Goal: Leave review/rating: Share an evaluation or opinion about a product, service, or content

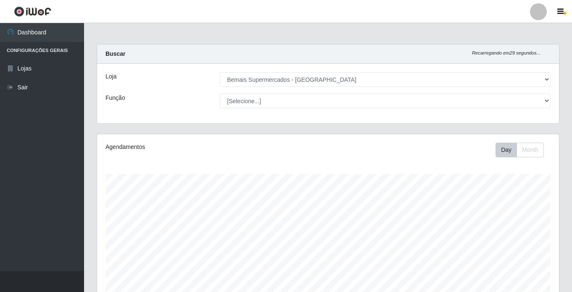
select select "250"
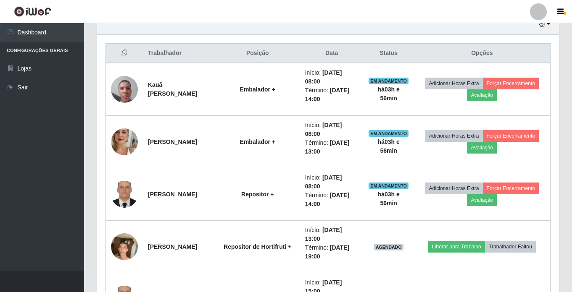
scroll to position [263, 0]
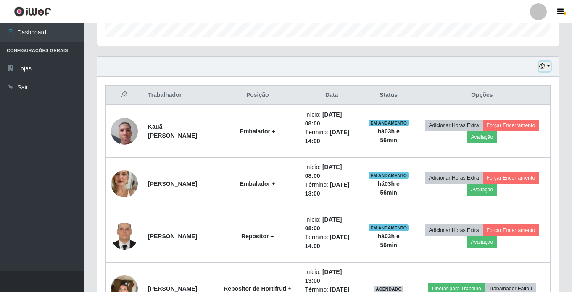
click at [546, 63] on button "button" at bounding box center [544, 67] width 12 height 10
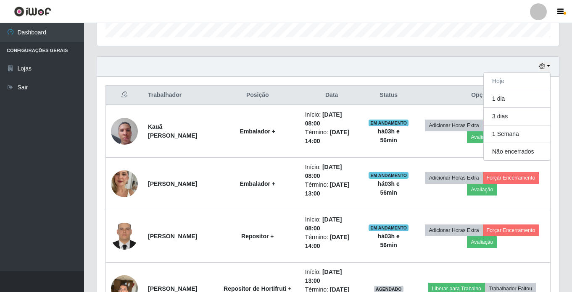
click at [446, 57] on div "Hoje 1 dia 3 dias 1 Semana Não encerrados" at bounding box center [327, 67] width 461 height 20
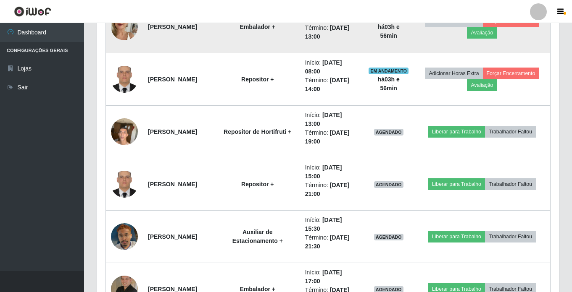
scroll to position [431, 0]
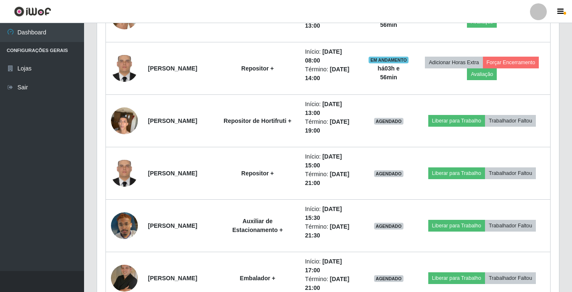
drag, startPoint x: 438, startPoint y: 121, endPoint x: 92, endPoint y: 133, distance: 346.7
click at [90, 134] on div "Carregando... Buscar Recarregando em 21 segundos... Loja [Selecione...] Bemais …" at bounding box center [328, 47] width 488 height 868
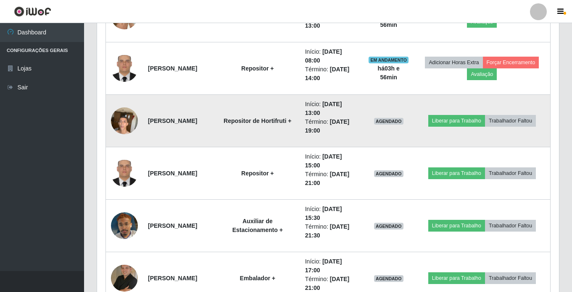
click at [117, 118] on img at bounding box center [124, 121] width 27 height 36
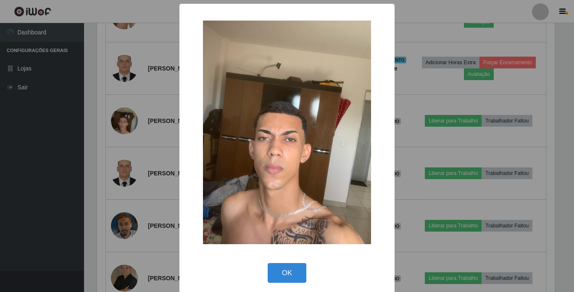
click at [98, 137] on div "× OK Cancel" at bounding box center [287, 146] width 574 height 292
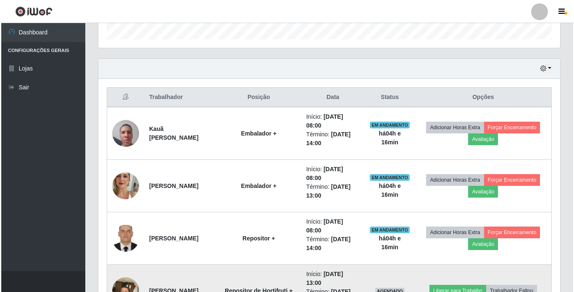
scroll to position [263, 0]
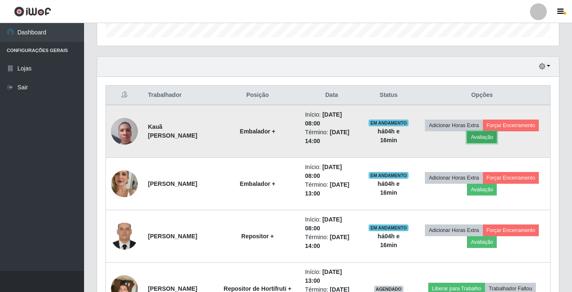
click at [480, 135] on button "Avaliação" at bounding box center [482, 137] width 30 height 12
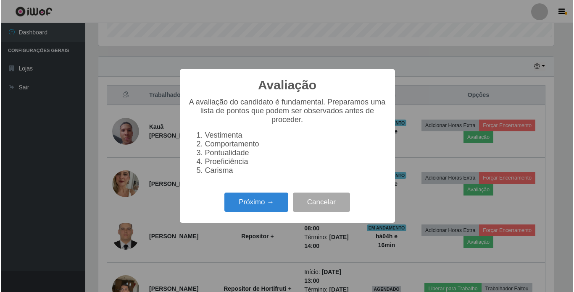
scroll to position [174, 457]
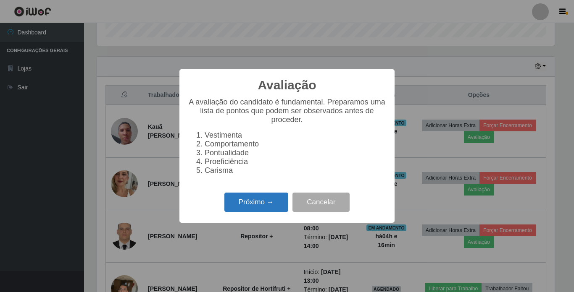
click at [272, 207] on button "Próximo →" at bounding box center [256, 203] width 64 height 20
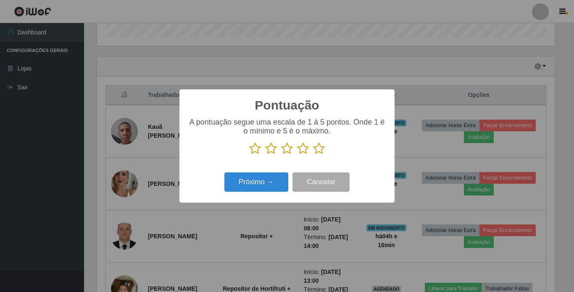
scroll to position [419752, 419469]
click at [321, 152] on icon at bounding box center [319, 148] width 12 height 13
click at [313, 155] on input "radio" at bounding box center [313, 155] width 0 height 0
click at [266, 184] on button "Próximo →" at bounding box center [256, 183] width 64 height 20
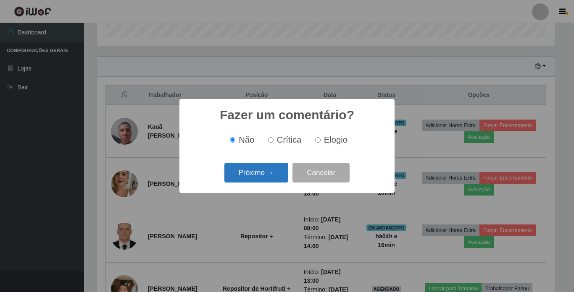
click at [262, 170] on button "Próximo →" at bounding box center [256, 173] width 64 height 20
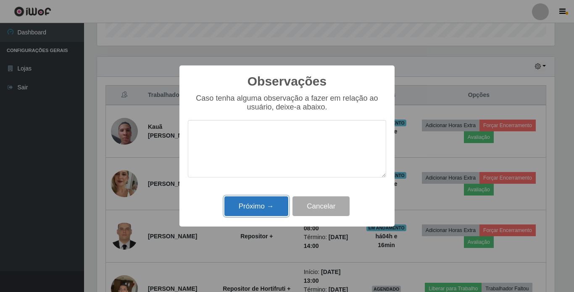
click at [254, 205] on button "Próximo →" at bounding box center [256, 207] width 64 height 20
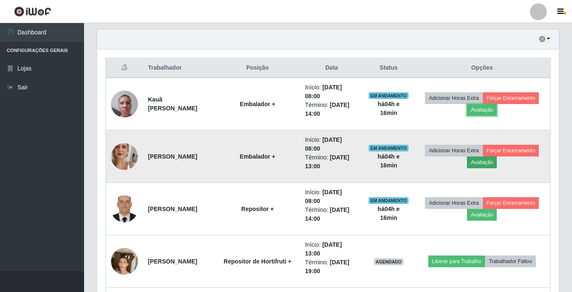
scroll to position [305, 0]
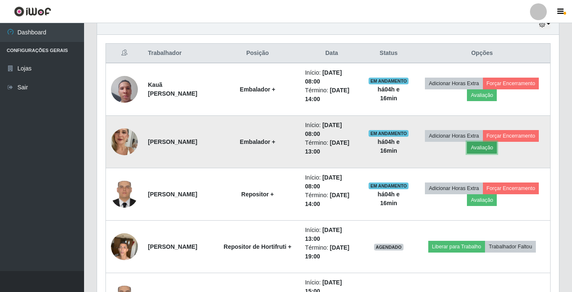
click at [482, 152] on button "Avaliação" at bounding box center [482, 148] width 30 height 12
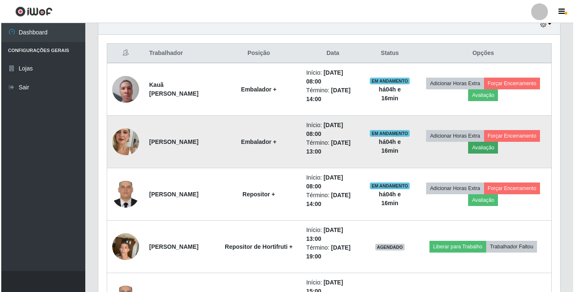
scroll to position [174, 457]
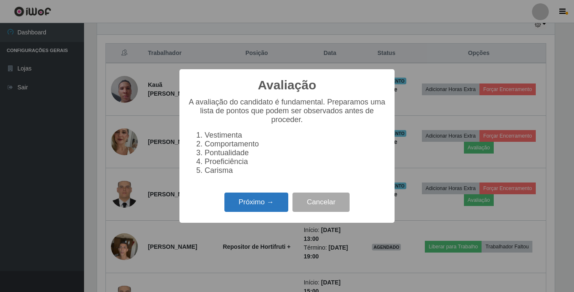
click at [276, 205] on button "Próximo →" at bounding box center [256, 203] width 64 height 20
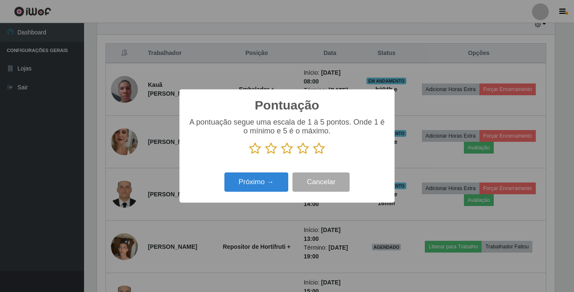
click at [319, 149] on icon at bounding box center [319, 148] width 12 height 13
click at [313, 155] on input "radio" at bounding box center [313, 155] width 0 height 0
click at [256, 184] on button "Próximo →" at bounding box center [256, 183] width 64 height 20
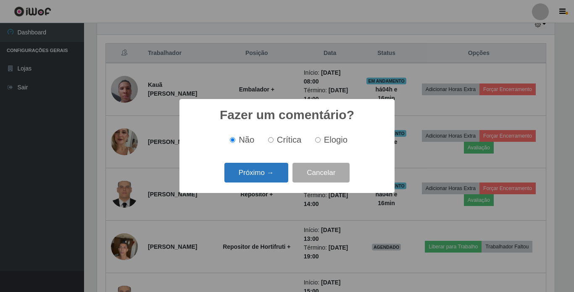
click at [254, 175] on button "Próximo →" at bounding box center [256, 173] width 64 height 20
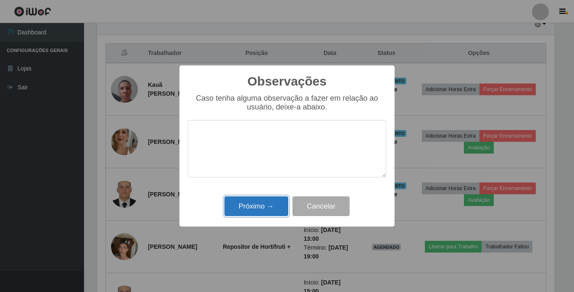
click at [258, 210] on button "Próximo →" at bounding box center [256, 207] width 64 height 20
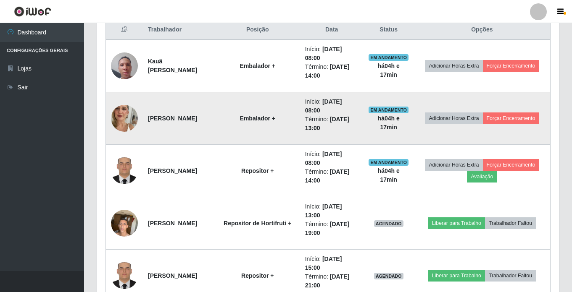
scroll to position [221, 0]
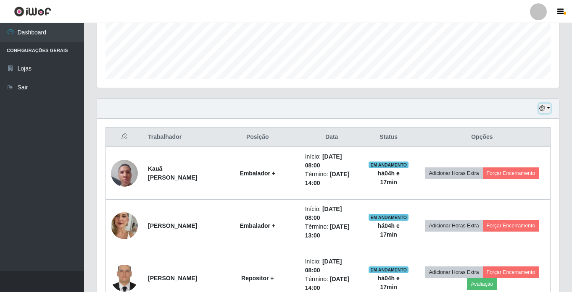
click at [549, 109] on button "button" at bounding box center [544, 109] width 12 height 10
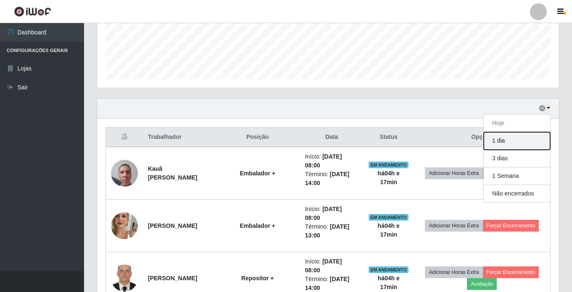
click at [522, 142] on button "1 dia" at bounding box center [516, 141] width 66 height 18
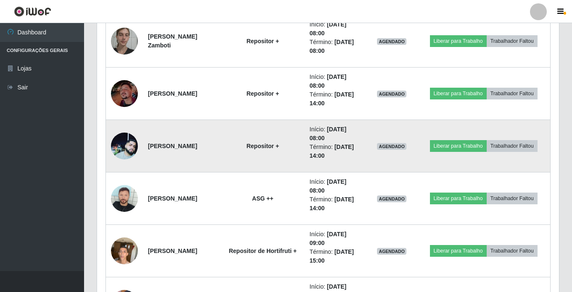
scroll to position [1103, 0]
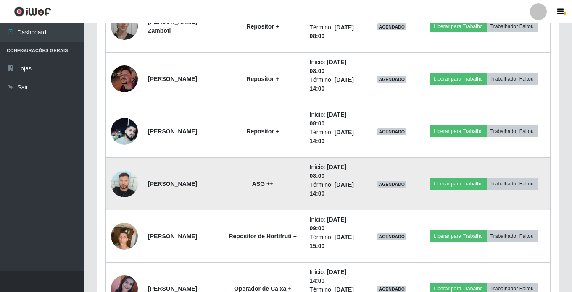
click at [121, 188] on img at bounding box center [124, 183] width 27 height 27
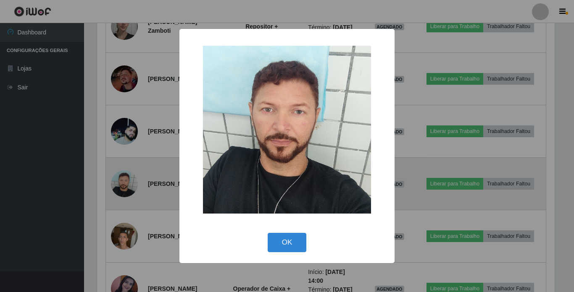
click at [121, 188] on div "× OK Cancel" at bounding box center [287, 146] width 574 height 292
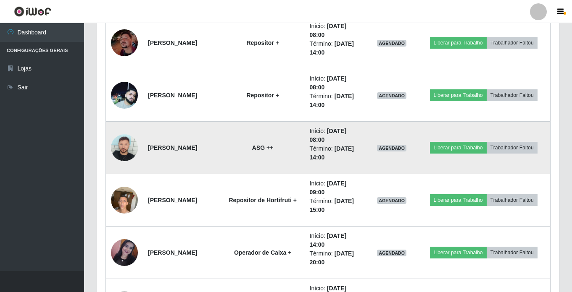
scroll to position [1187, 0]
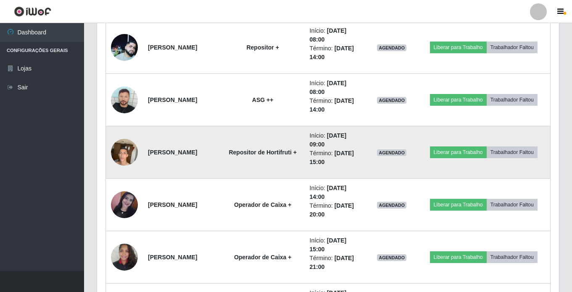
click at [122, 155] on img at bounding box center [124, 152] width 27 height 36
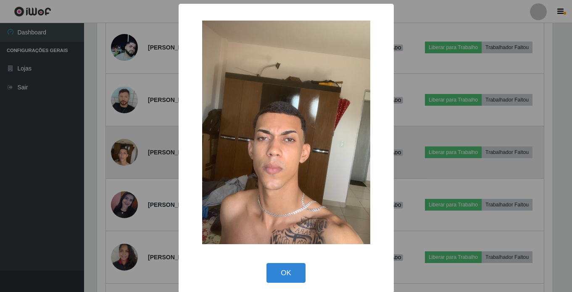
scroll to position [174, 457]
click at [122, 155] on div "× OK Cancel" at bounding box center [287, 146] width 574 height 292
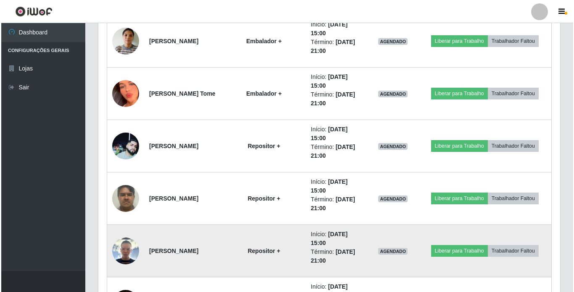
scroll to position [1523, 0]
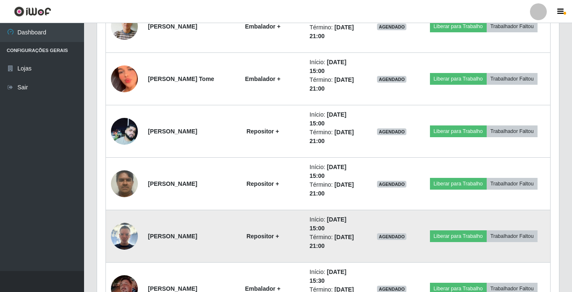
click at [122, 236] on img at bounding box center [124, 236] width 27 height 27
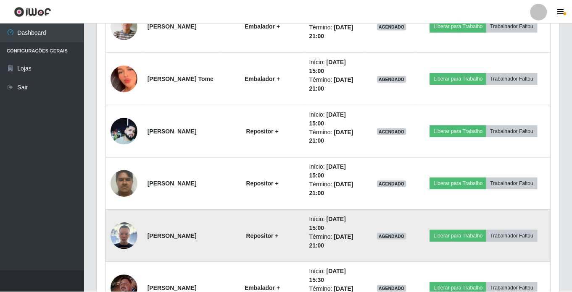
scroll to position [174, 457]
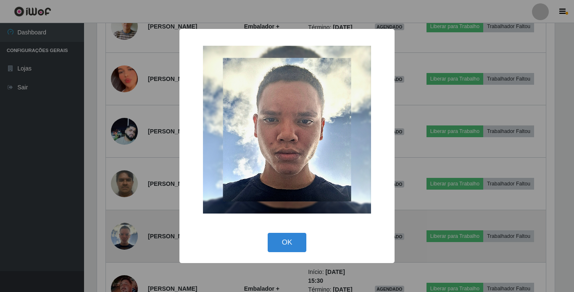
click at [122, 236] on div "× OK Cancel" at bounding box center [287, 146] width 574 height 292
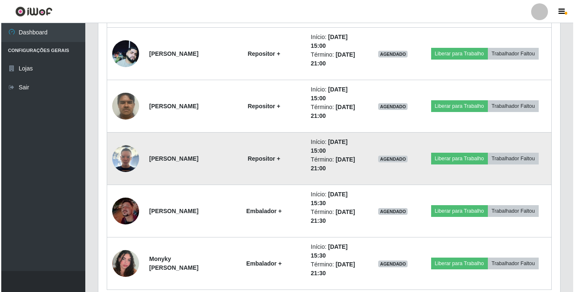
scroll to position [1607, 0]
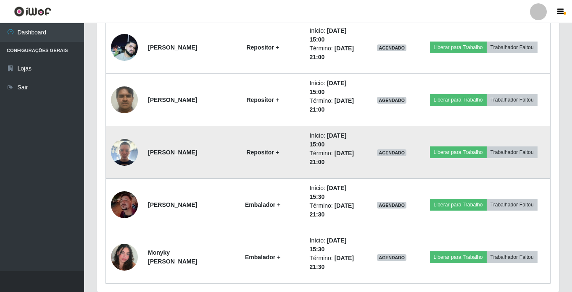
click at [125, 151] on img at bounding box center [124, 152] width 27 height 27
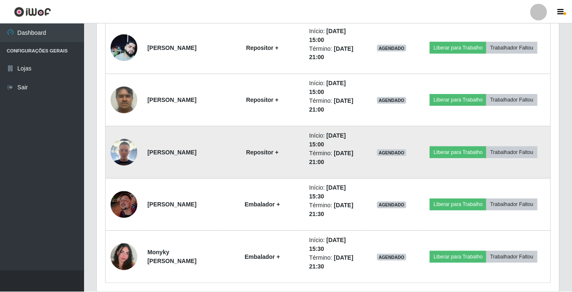
scroll to position [174, 457]
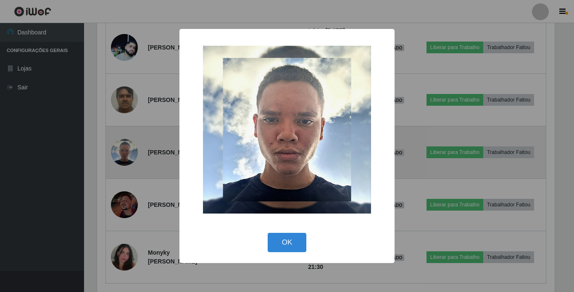
click at [125, 151] on div "× OK Cancel" at bounding box center [287, 146] width 574 height 292
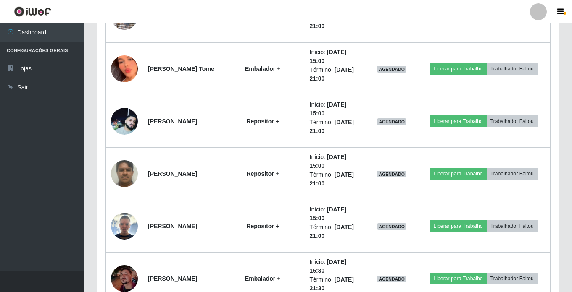
scroll to position [1470, 0]
